Goal: Task Accomplishment & Management: Manage account settings

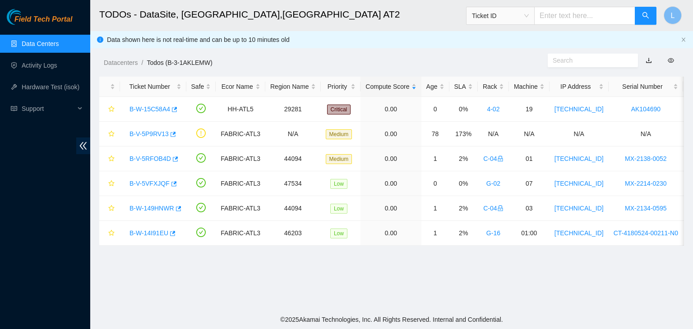
scroll to position [120, 0]
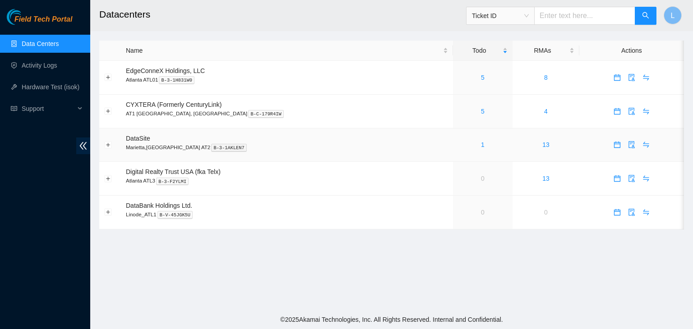
click at [458, 146] on div "1" at bounding box center [483, 145] width 50 height 10
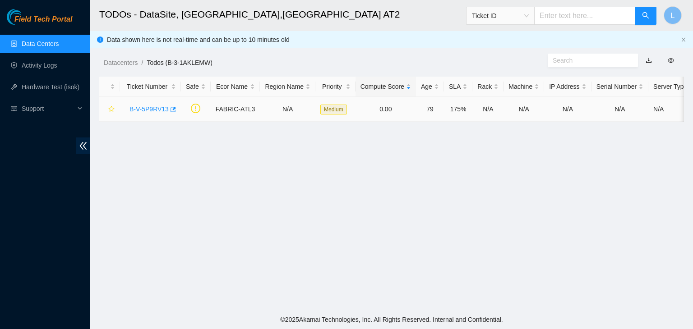
click at [146, 109] on link "B-V-5P9RV13" at bounding box center [148, 109] width 39 height 7
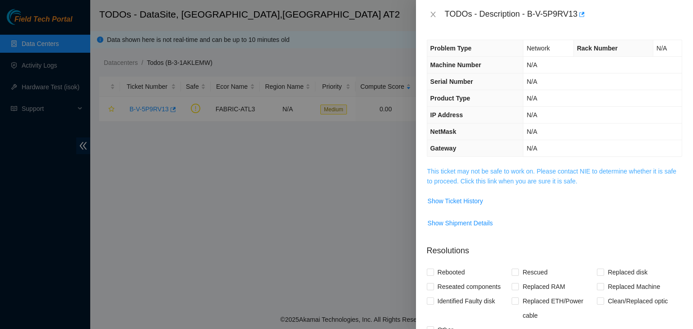
click at [455, 181] on link "This ticket may not be safe to work on. Please contact NIE to determine whether…" at bounding box center [551, 176] width 249 height 17
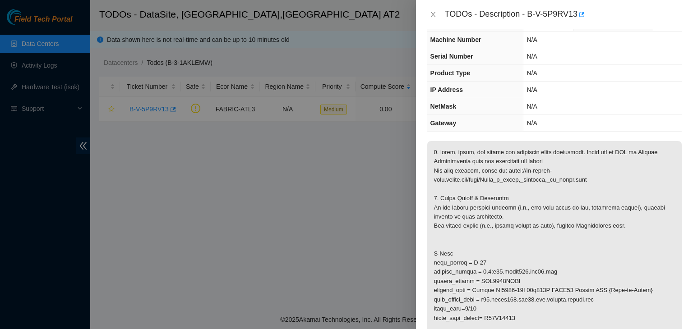
scroll to position [45, 0]
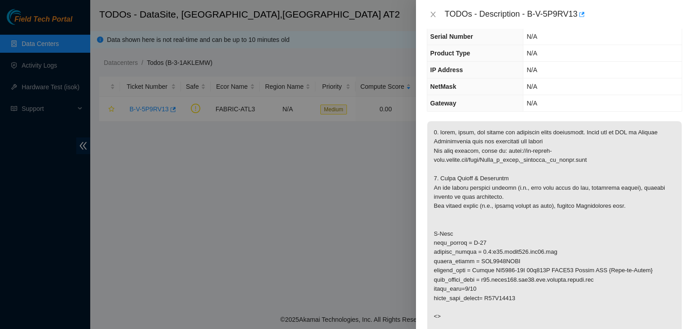
click at [42, 168] on div at bounding box center [346, 164] width 693 height 329
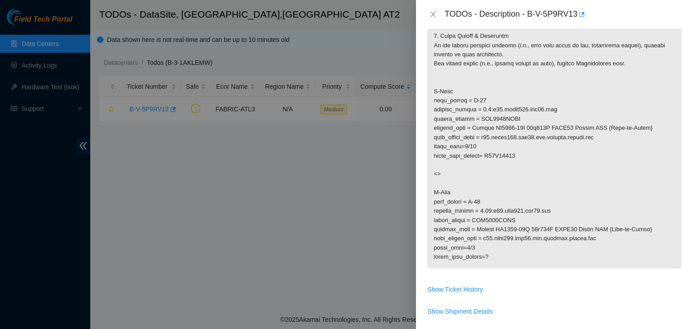
scroll to position [216, 0]
